Goal: Task Accomplishment & Management: Manage account settings

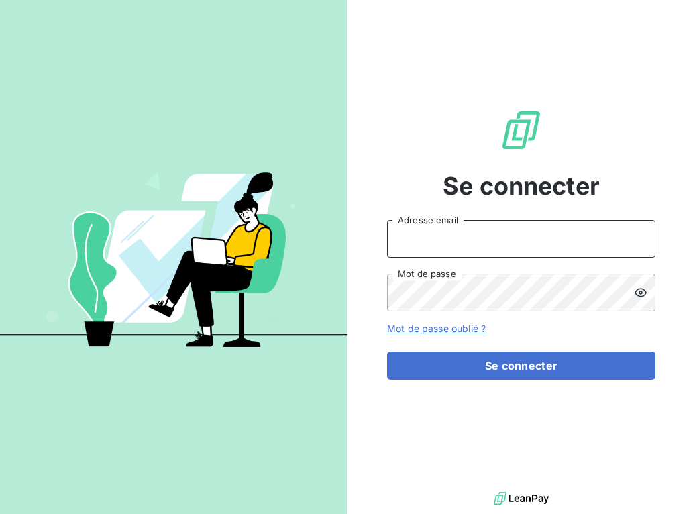
click at [488, 246] on input "Adresse email" at bounding box center [521, 239] width 268 height 38
click at [510, 244] on input "Adresse email" at bounding box center [521, 239] width 268 height 38
click at [542, 241] on input "Adresse email" at bounding box center [521, 239] width 268 height 38
click at [531, 239] on input "Adresse email" at bounding box center [521, 239] width 268 height 38
type input "[EMAIL_ADDRESS][DOMAIN_NAME]"
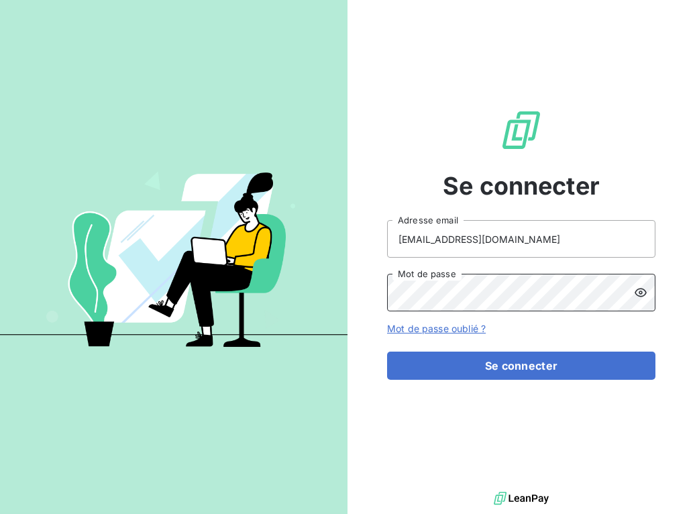
click at [387, 351] on button "Se connecter" at bounding box center [521, 365] width 268 height 28
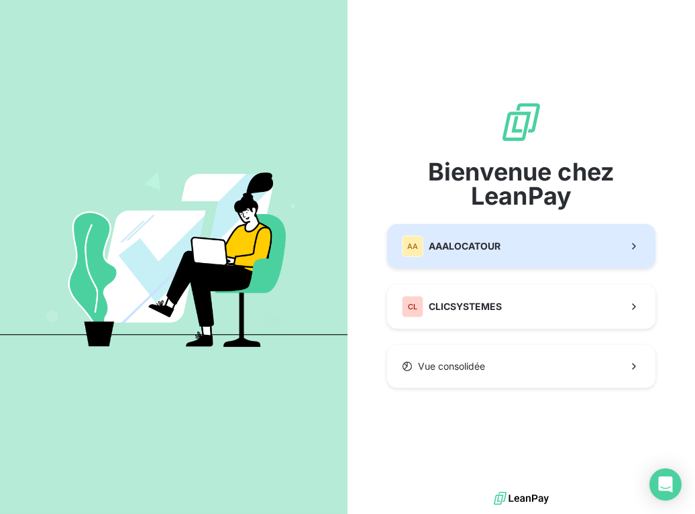
click at [536, 256] on button "AA AAALOCATOUR" at bounding box center [521, 246] width 268 height 44
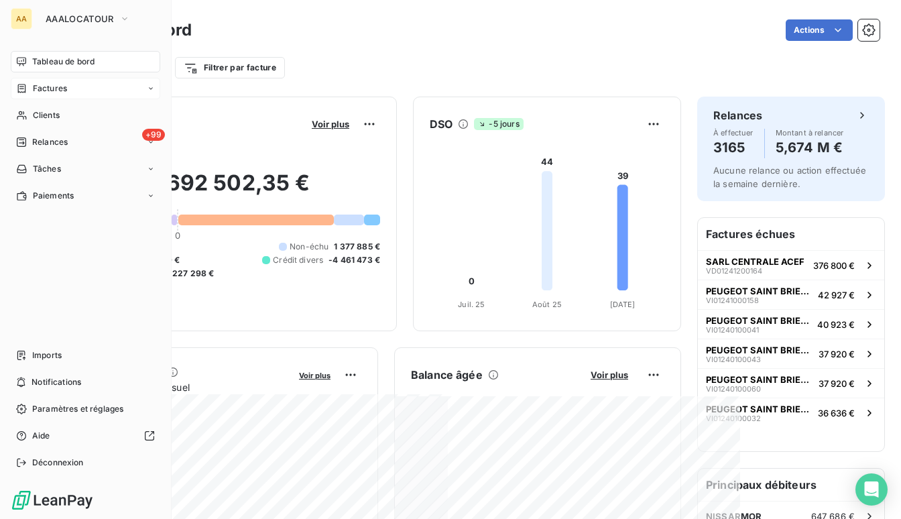
click at [27, 89] on div "Factures" at bounding box center [41, 88] width 51 height 12
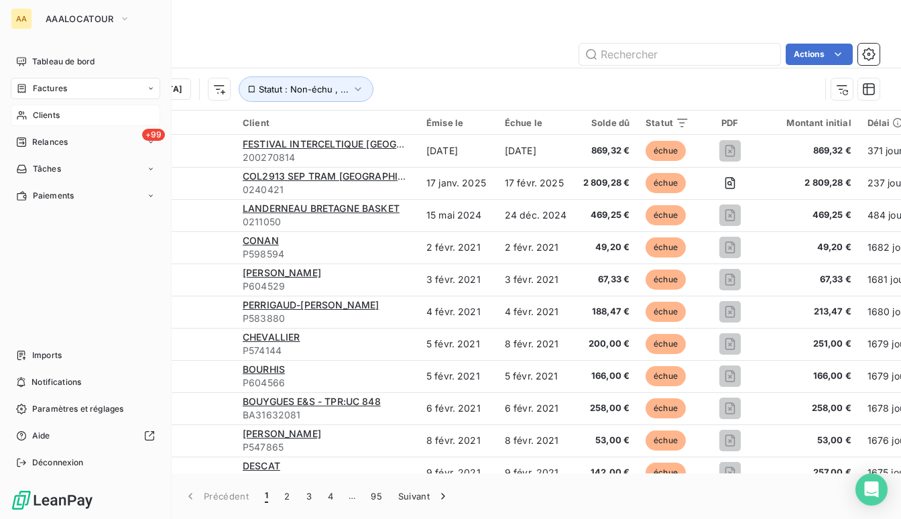
click at [54, 111] on span "Clients" at bounding box center [46, 115] width 27 height 12
